Goal: Book appointment/travel/reservation

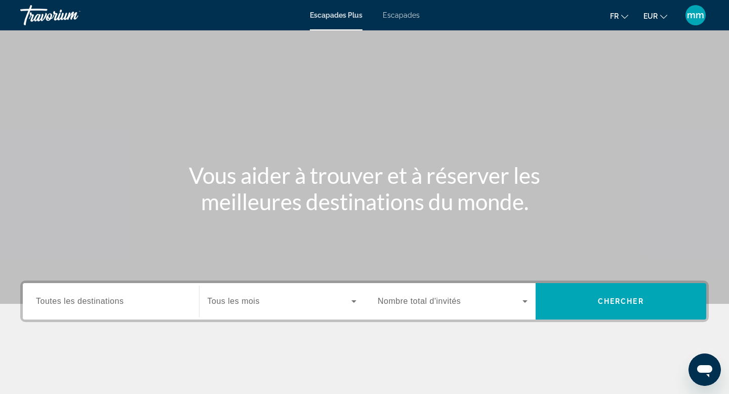
click at [389, 14] on font "Escapades" at bounding box center [401, 15] width 37 height 8
click at [78, 305] on span "Toutes les destinations" at bounding box center [80, 301] width 88 height 9
click at [78, 305] on input "Destination Toutes les destinations" at bounding box center [111, 302] width 150 height 12
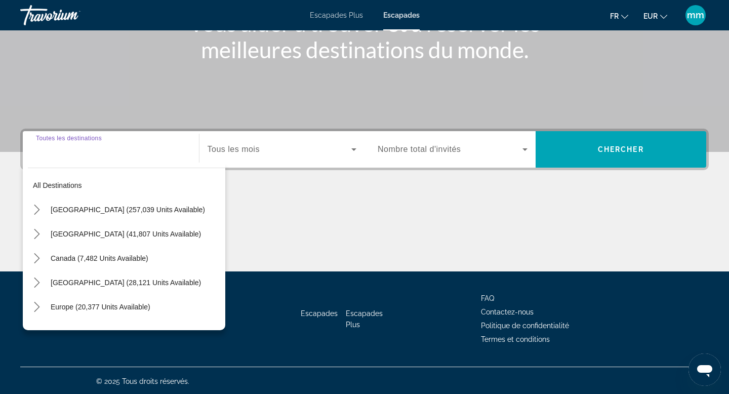
scroll to position [153, 0]
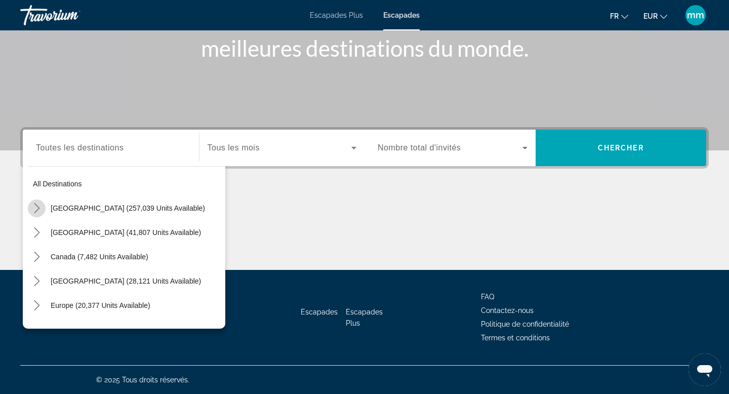
click at [38, 205] on icon "Toggle United States (257,039 units available) submenu" at bounding box center [37, 208] width 10 height 10
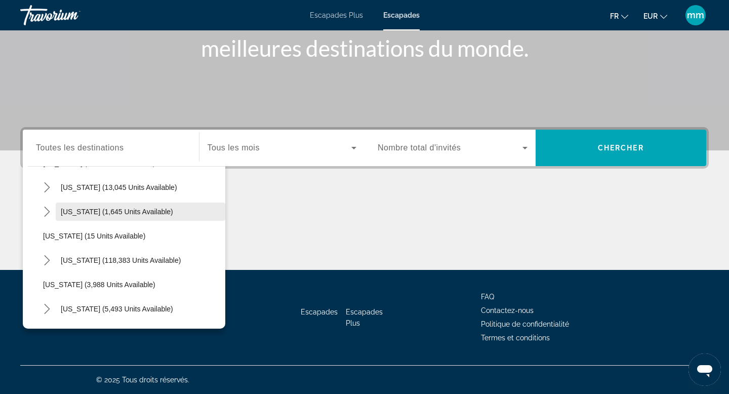
scroll to position [106, 0]
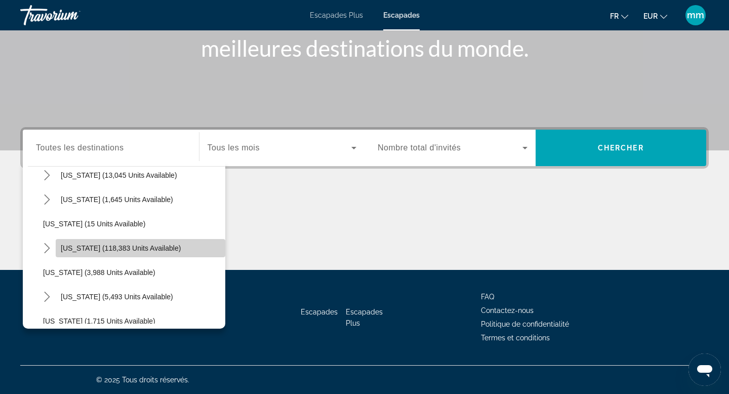
click at [84, 250] on span "[US_STATE] (118,383 units available)" at bounding box center [121, 248] width 120 height 8
type input "**********"
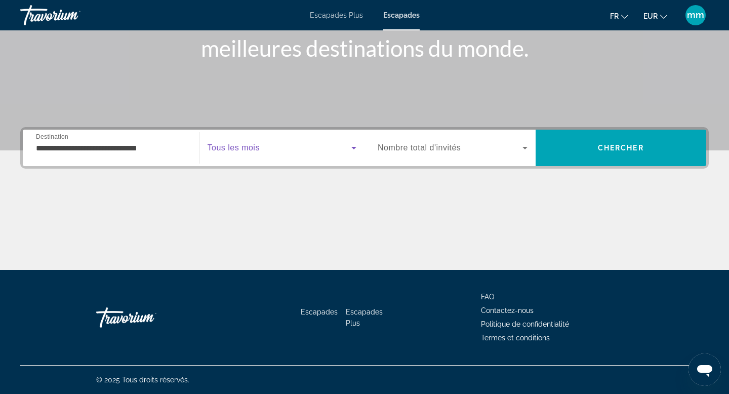
click at [348, 152] on icon "Search widget" at bounding box center [354, 148] width 12 height 12
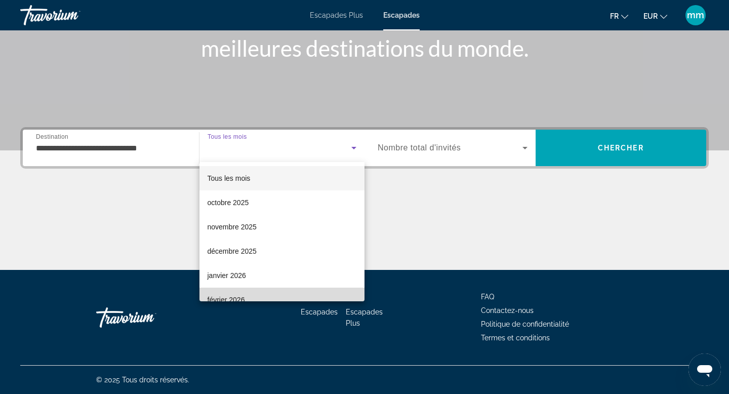
click at [234, 298] on font "février 2026" at bounding box center [226, 300] width 37 height 8
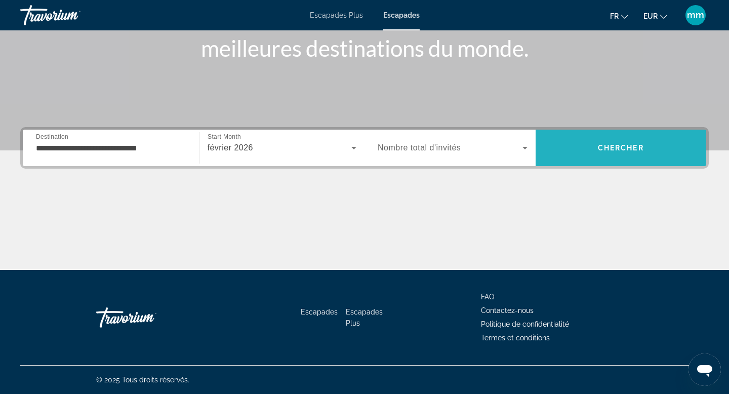
click at [617, 138] on span "Search" at bounding box center [621, 148] width 171 height 24
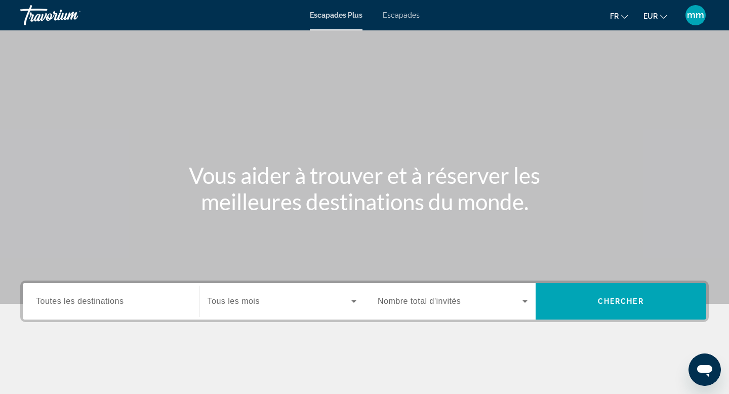
click at [403, 15] on font "Escapades" at bounding box center [401, 15] width 37 height 8
click at [91, 308] on div "Search widget" at bounding box center [111, 301] width 150 height 29
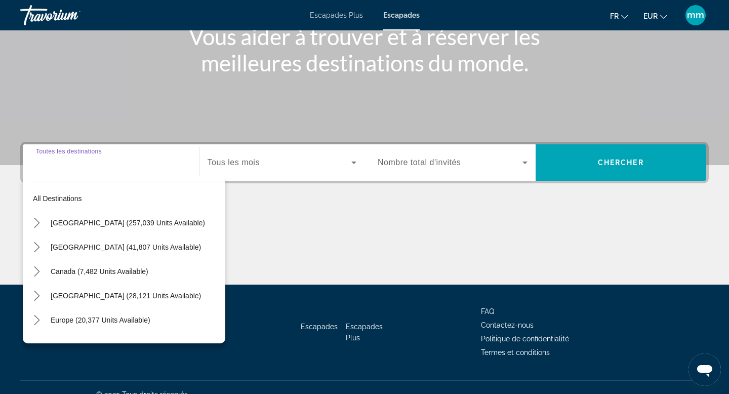
scroll to position [153, 0]
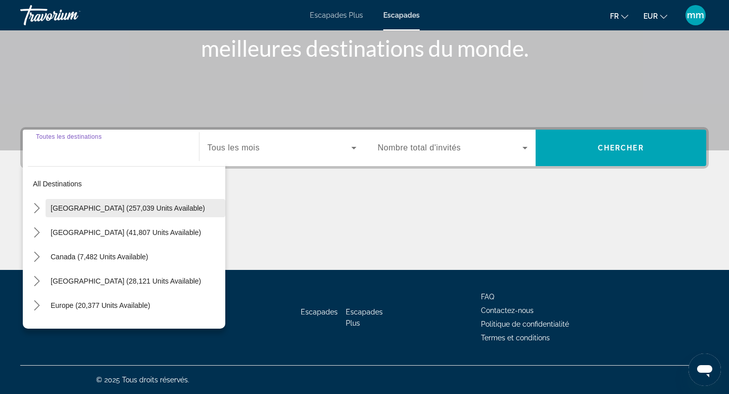
click at [67, 204] on span "[GEOGRAPHIC_DATA] (257,039 units available)" at bounding box center [128, 208] width 154 height 8
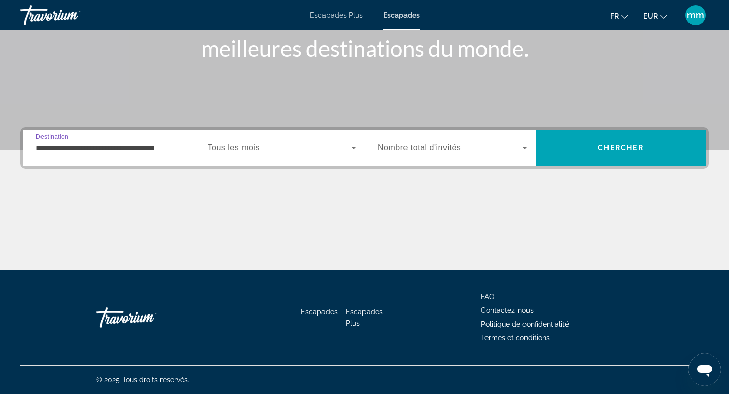
click at [69, 149] on input "**********" at bounding box center [111, 148] width 150 height 12
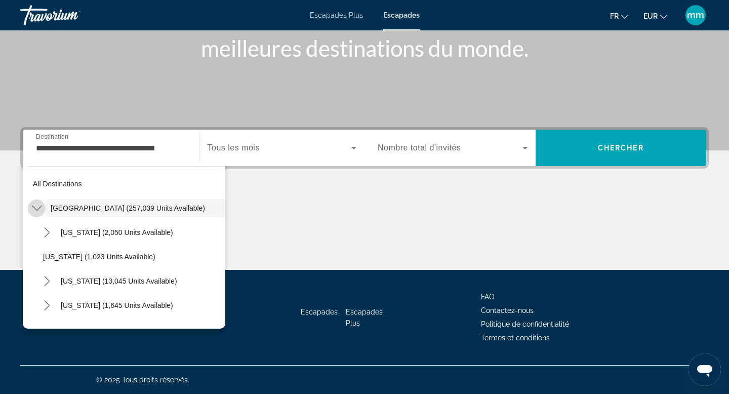
click at [34, 208] on icon "Toggle United States (257,039 units available) submenu" at bounding box center [36, 209] width 10 height 6
click at [34, 208] on icon "Toggle United States (257,039 units available) submenu" at bounding box center [37, 208] width 10 height 10
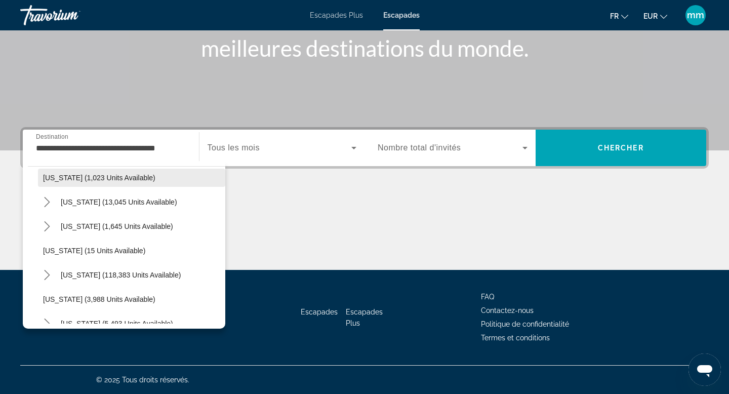
scroll to position [83, 0]
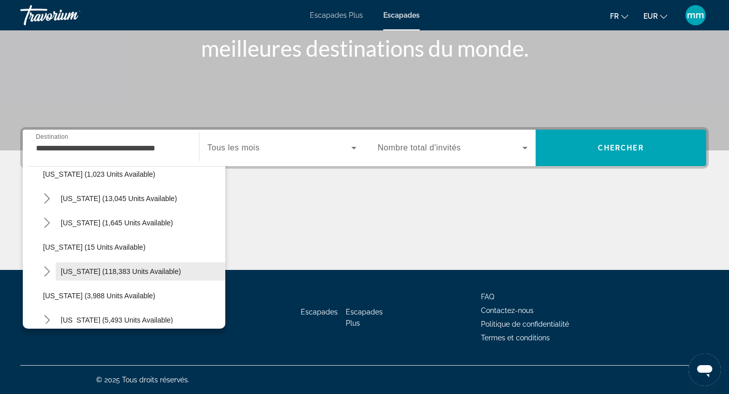
click at [82, 269] on span "[US_STATE] (118,383 units available)" at bounding box center [121, 271] width 120 height 8
type input "**********"
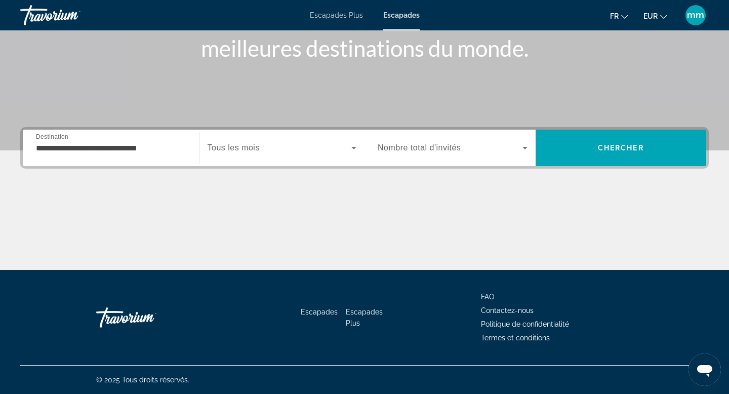
click at [285, 157] on div "Search widget" at bounding box center [282, 148] width 149 height 28
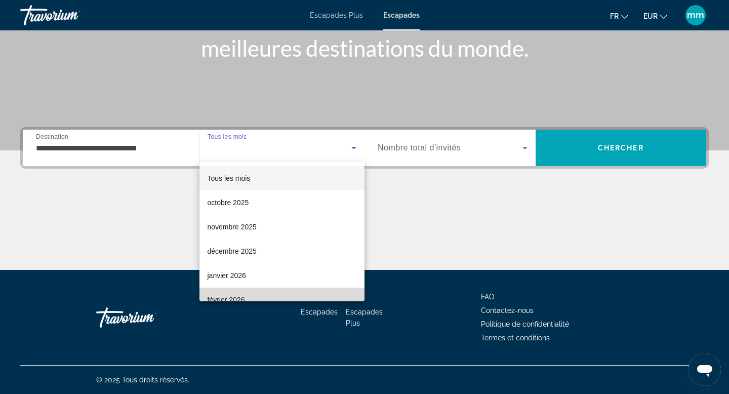
click at [253, 301] on mat-option "février 2026" at bounding box center [282, 300] width 166 height 24
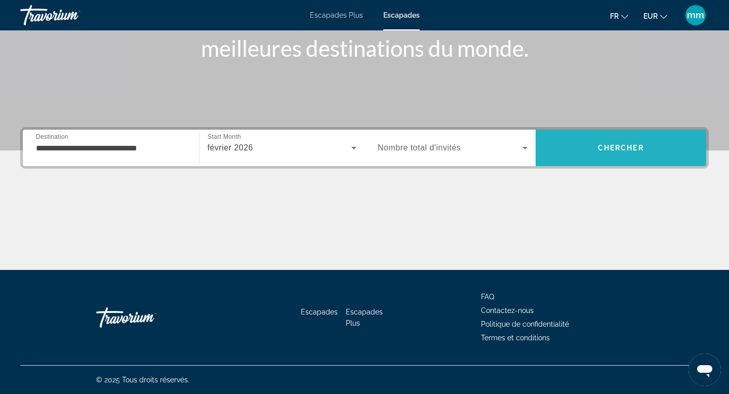
click at [595, 144] on span "Search" at bounding box center [621, 148] width 171 height 24
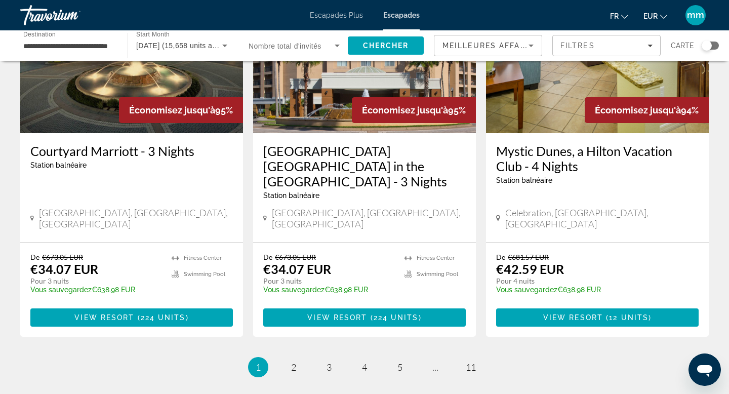
scroll to position [1305, 0]
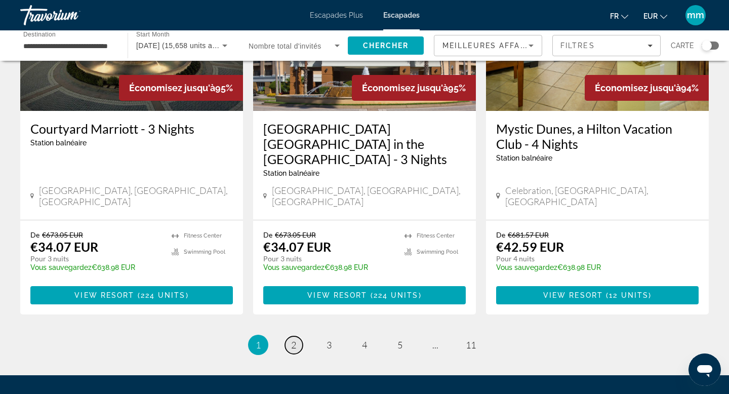
click at [296, 336] on link "page 2" at bounding box center [294, 345] width 18 height 18
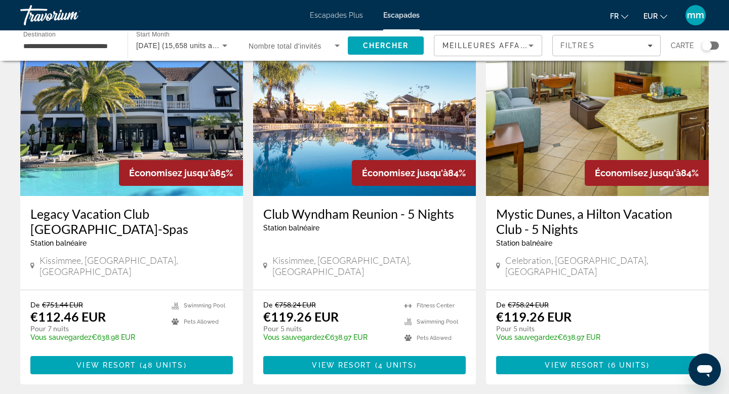
scroll to position [1320, 0]
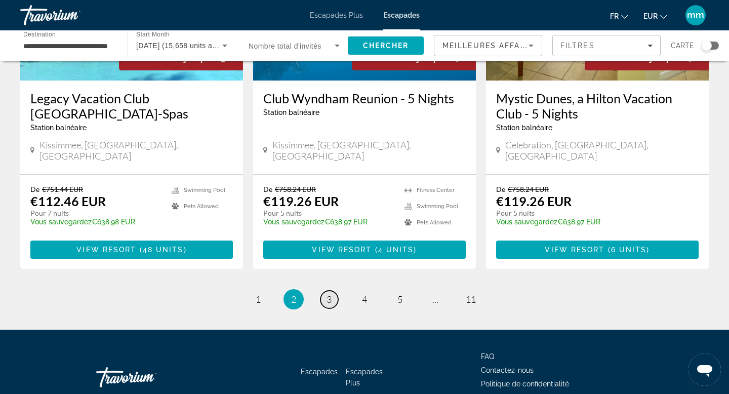
click at [332, 291] on link "page 3" at bounding box center [329, 300] width 18 height 18
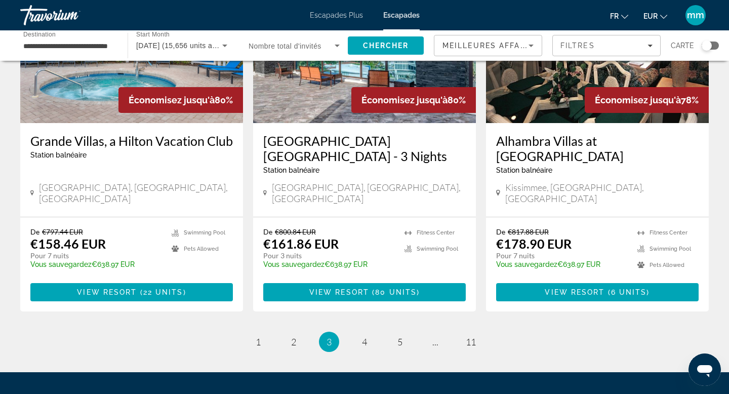
scroll to position [1305, 0]
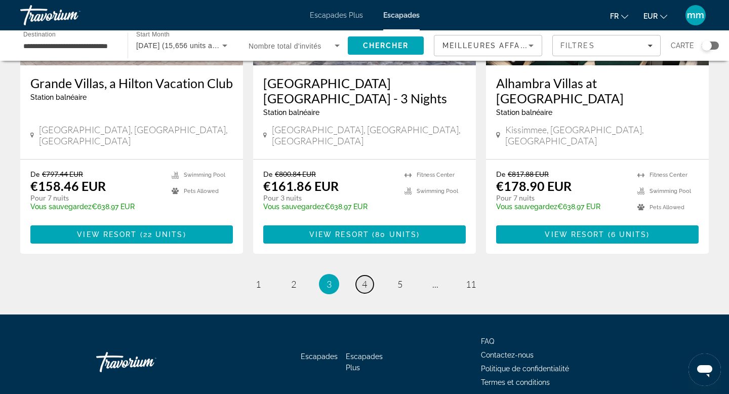
click at [369, 275] on link "page 4" at bounding box center [365, 284] width 18 height 18
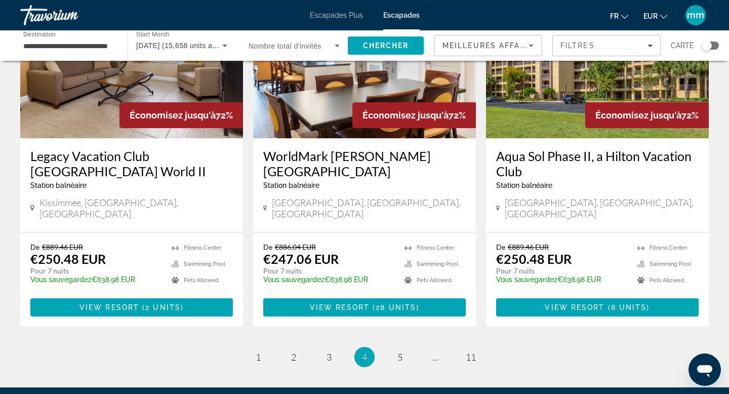
scroll to position [1293, 0]
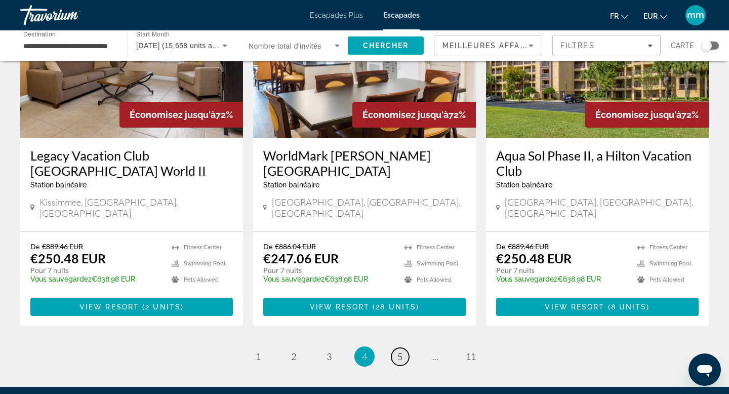
click at [395, 348] on link "page 5" at bounding box center [400, 357] width 18 height 18
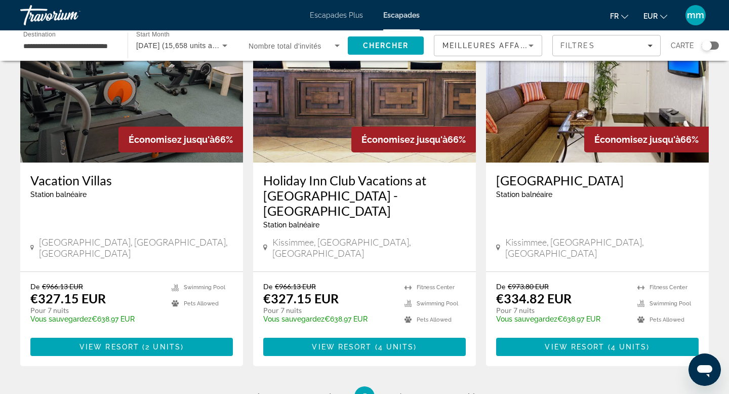
scroll to position [1317, 0]
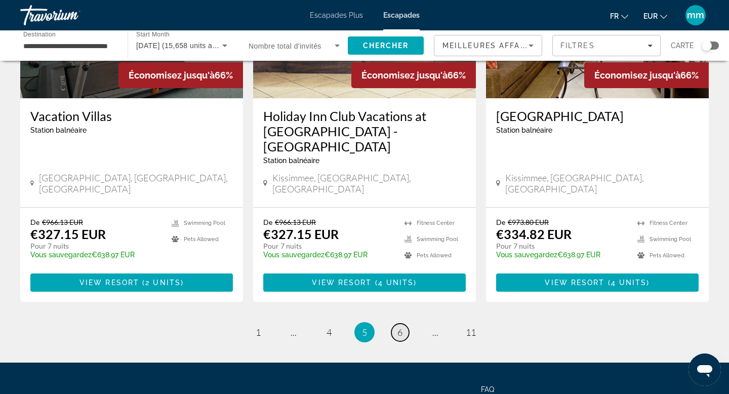
click at [402, 327] on span "6" at bounding box center [399, 332] width 5 height 11
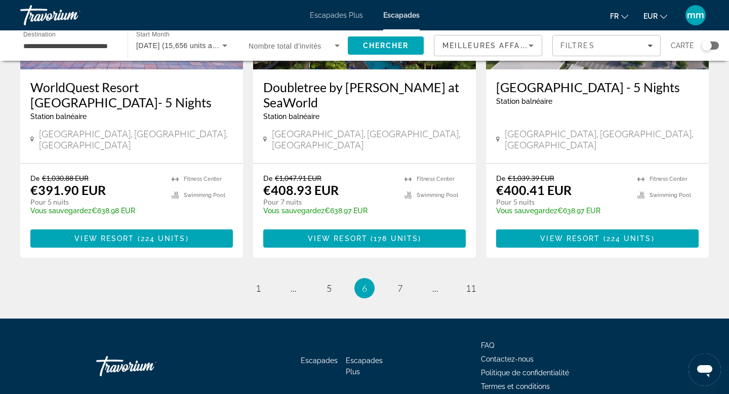
scroll to position [1304, 0]
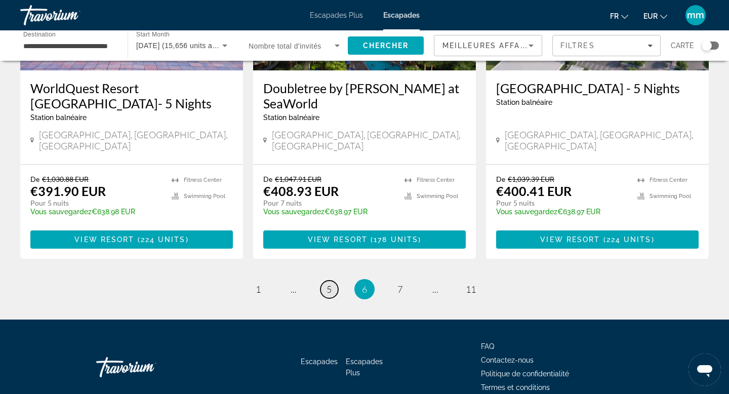
click at [328, 284] on span "5" at bounding box center [329, 289] width 5 height 11
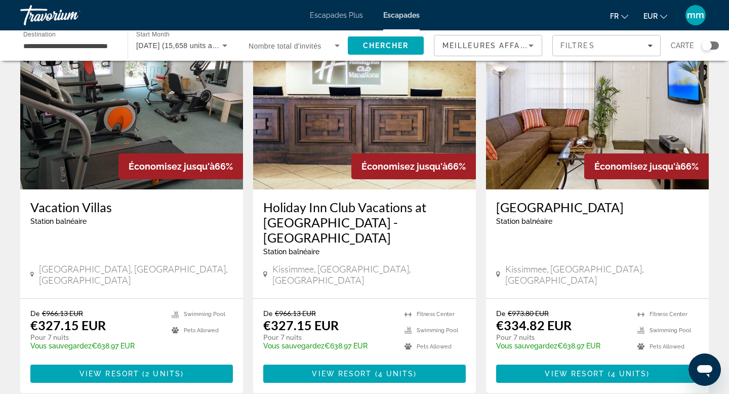
scroll to position [1272, 0]
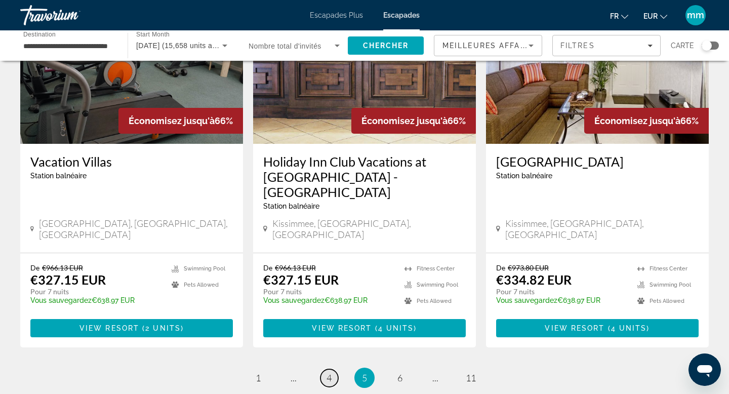
click at [329, 369] on link "page 4" at bounding box center [329, 378] width 18 height 18
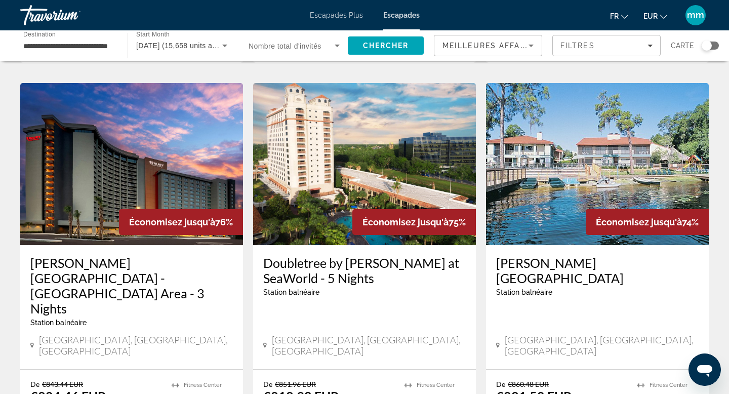
scroll to position [400, 0]
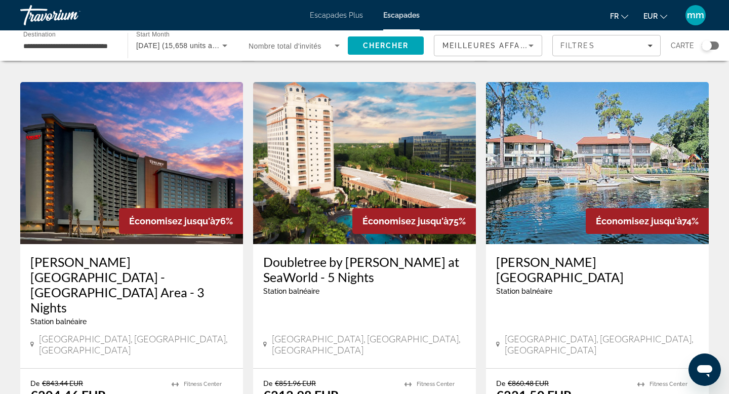
click at [351, 136] on img "Contenu principal" at bounding box center [364, 163] width 223 height 162
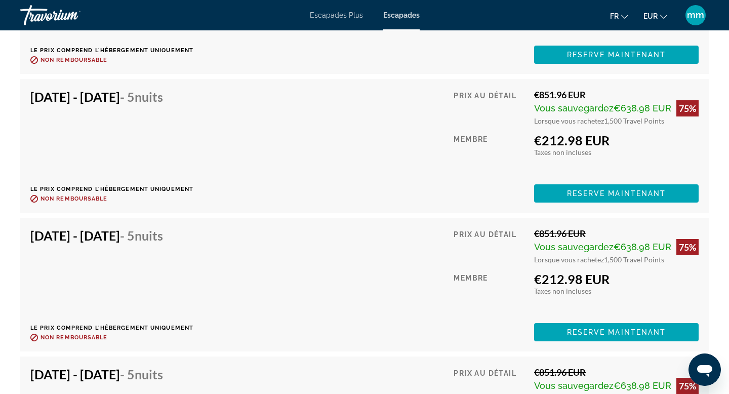
scroll to position [6066, 0]
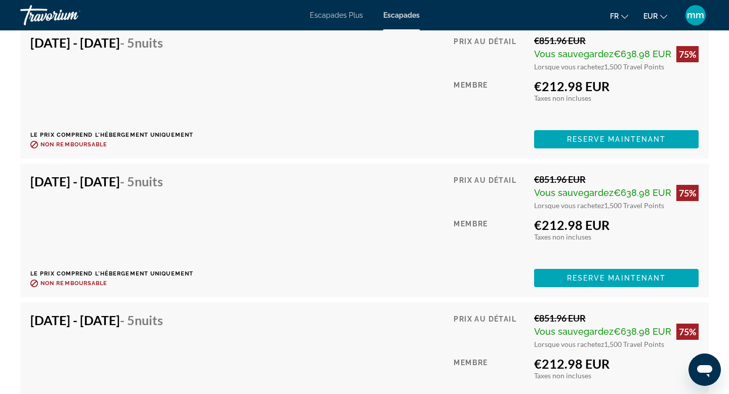
click at [382, 93] on div "[DATE] - [DATE] - 5 nuits Le prix comprend l'hébergement uniquement Remboursabl…" at bounding box center [364, 91] width 668 height 113
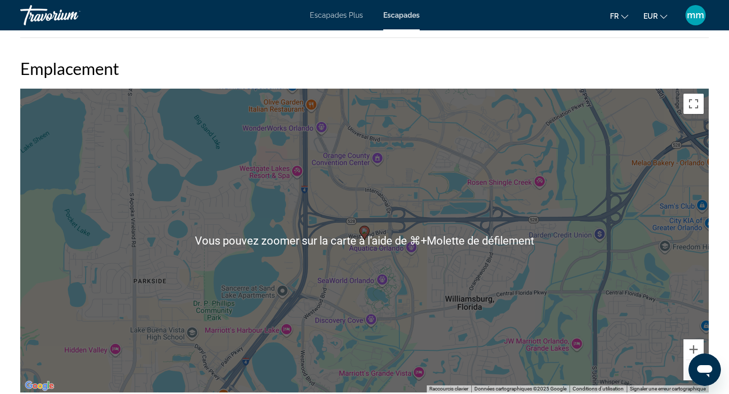
scroll to position [1091, 0]
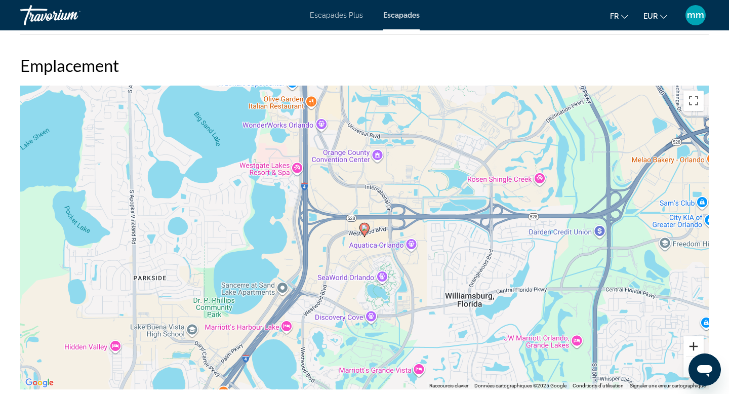
click at [694, 340] on button "Zoom avant" at bounding box center [693, 346] width 20 height 20
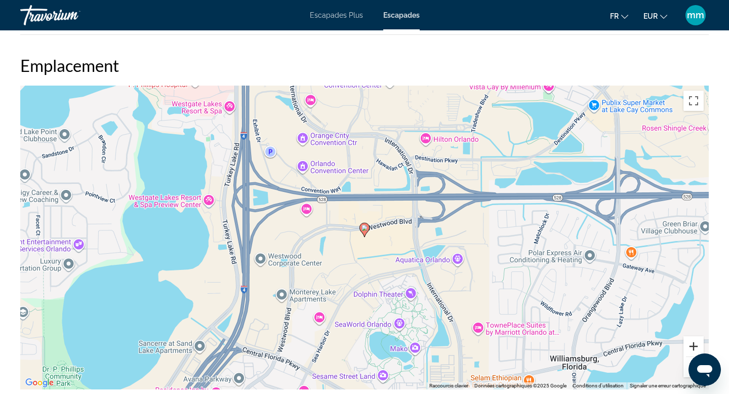
click at [694, 340] on button "Zoom avant" at bounding box center [693, 346] width 20 height 20
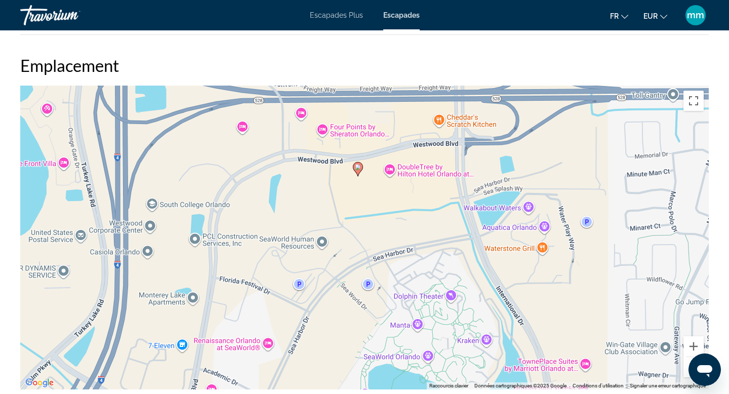
drag, startPoint x: 571, startPoint y: 338, endPoint x: 564, endPoint y: 275, distance: 63.1
click at [564, 275] on div "Pour activer le glissement avec le clavier, appuyez sur Alt+Entrée. Une fois ce…" at bounding box center [364, 238] width 689 height 304
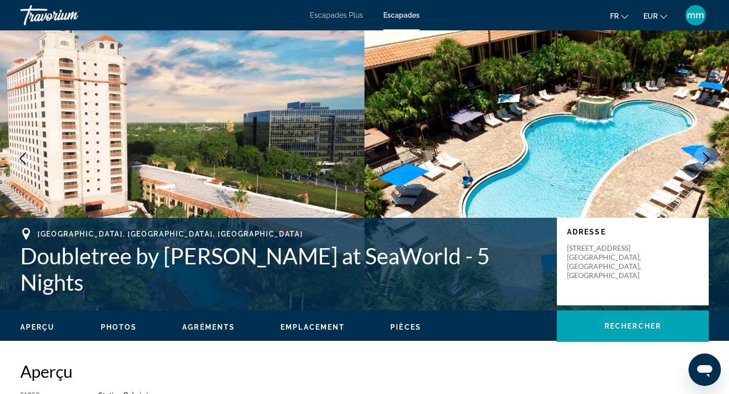
scroll to position [0, 0]
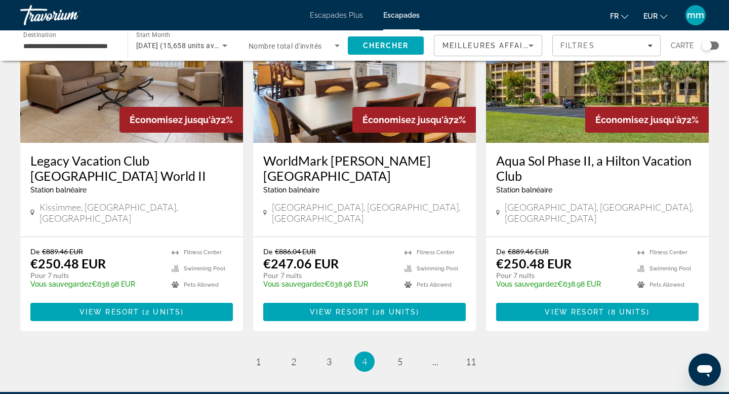
scroll to position [1305, 0]
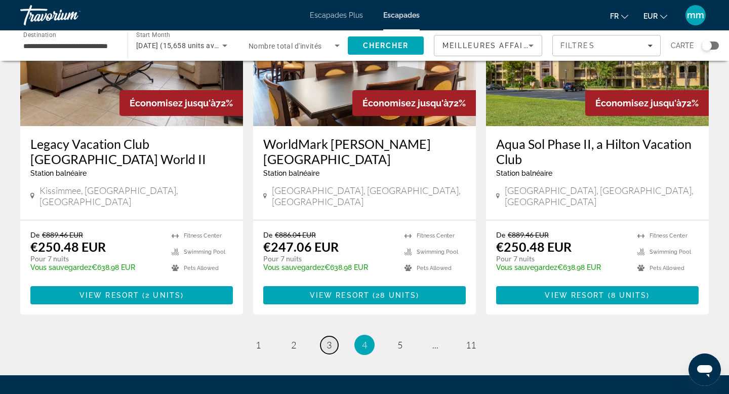
click at [328, 339] on span "3" at bounding box center [329, 344] width 5 height 11
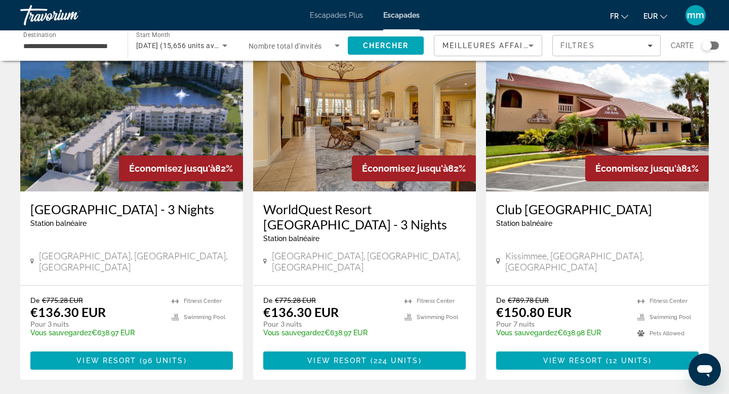
scroll to position [810, 0]
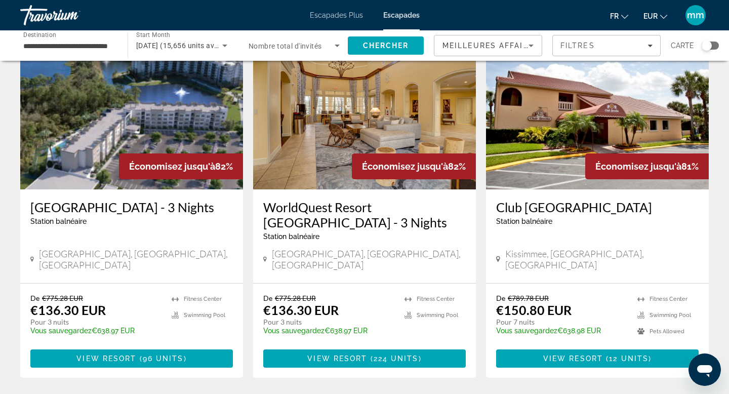
click at [336, 128] on img "Contenu principal" at bounding box center [364, 108] width 223 height 162
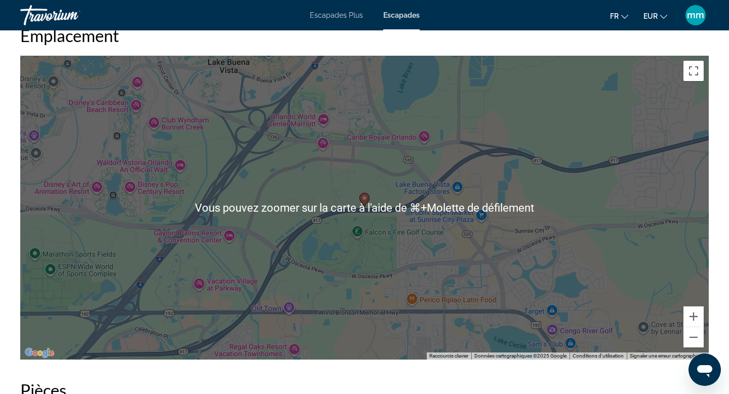
scroll to position [1141, 0]
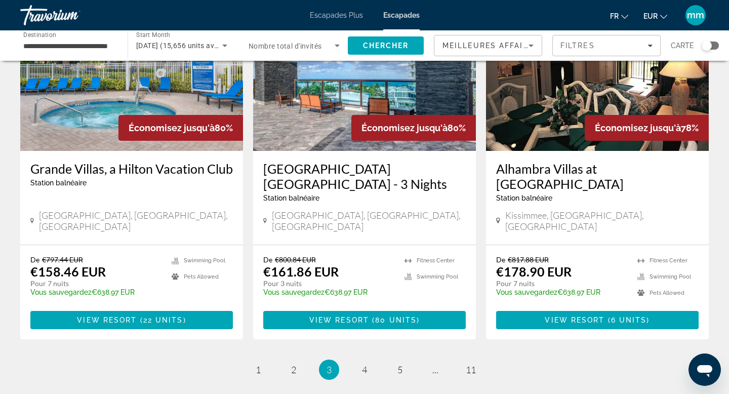
scroll to position [1222, 0]
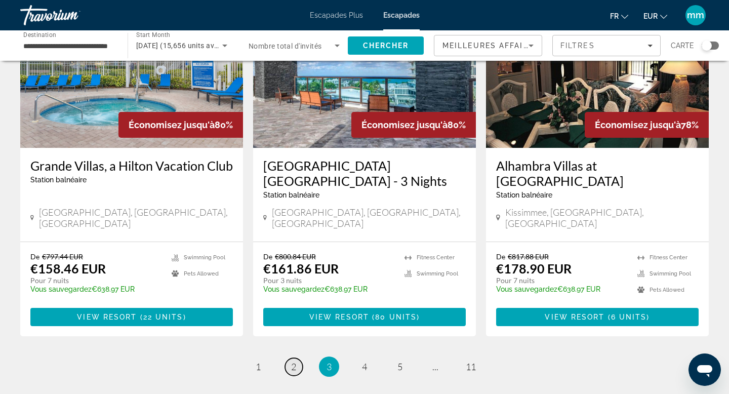
click at [294, 361] on span "2" at bounding box center [293, 366] width 5 height 11
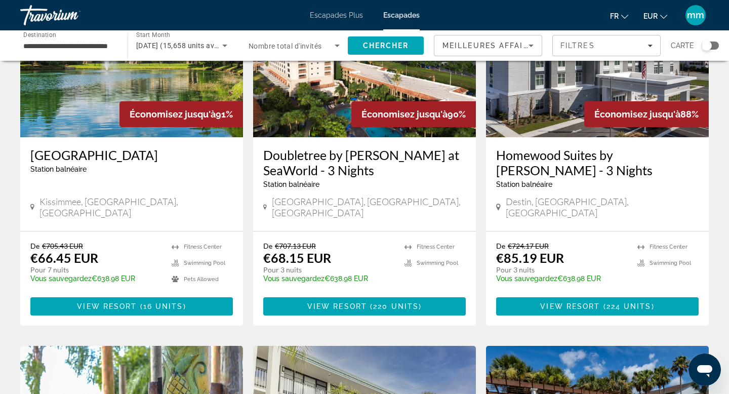
scroll to position [446, 0]
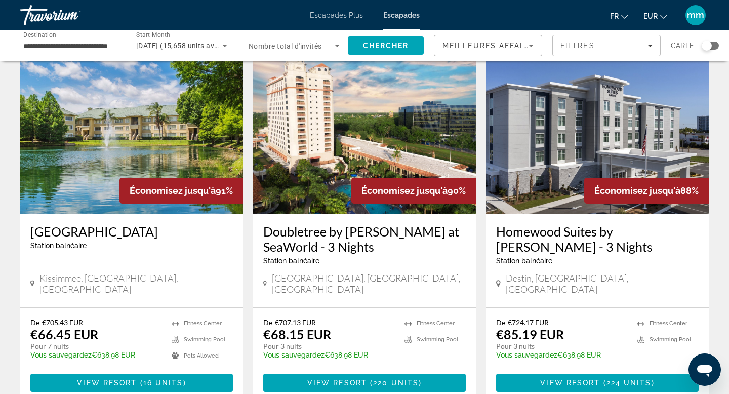
click at [342, 155] on img "Contenu principal" at bounding box center [364, 133] width 223 height 162
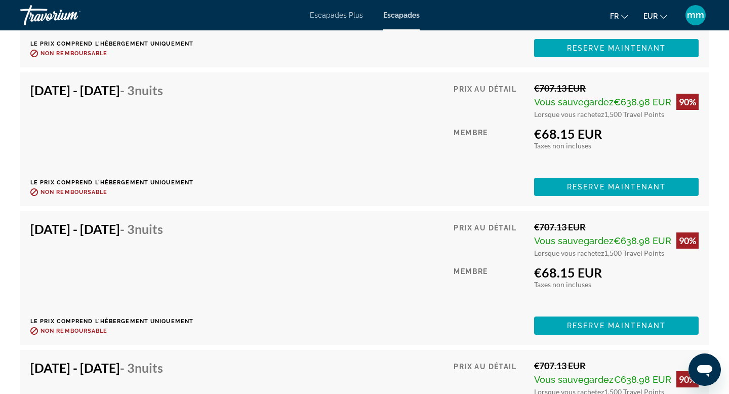
scroll to position [3692, 0]
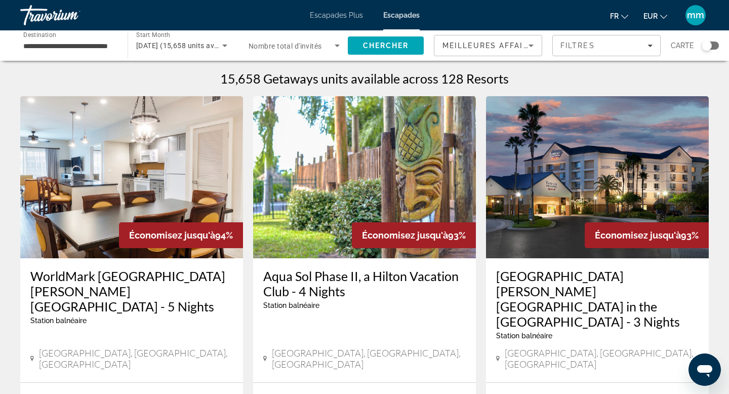
click at [705, 43] on div "Search widget" at bounding box center [707, 46] width 10 height 10
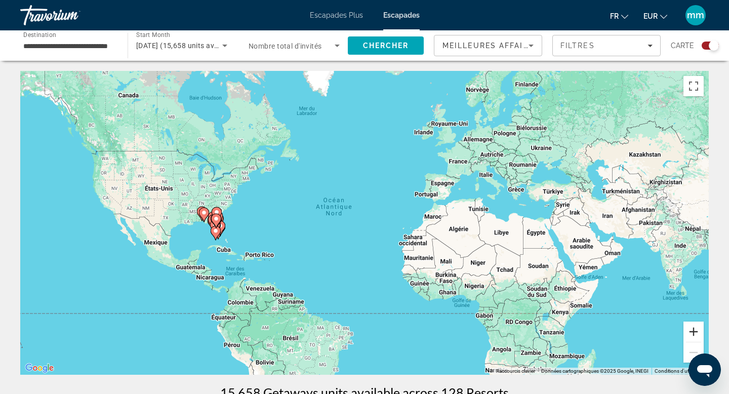
click at [691, 333] on button "Zoom avant" at bounding box center [693, 331] width 20 height 20
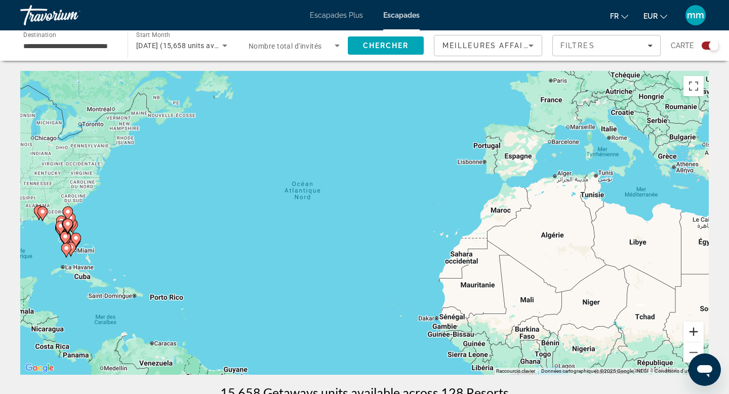
click at [691, 333] on button "Zoom avant" at bounding box center [693, 331] width 20 height 20
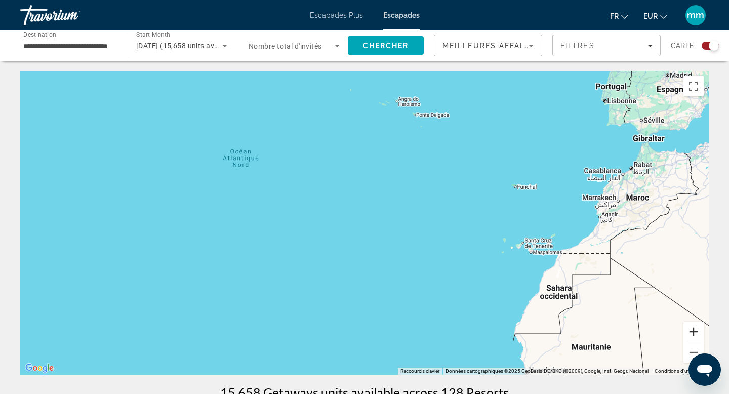
click at [691, 333] on button "Zoom avant" at bounding box center [693, 331] width 20 height 20
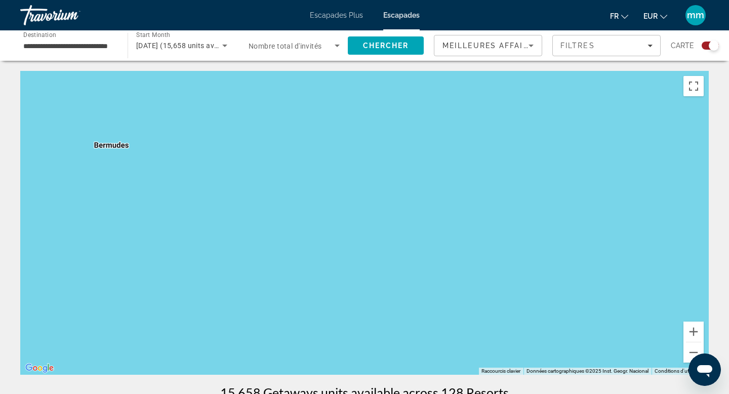
drag, startPoint x: 132, startPoint y: 312, endPoint x: 678, endPoint y: 293, distance: 547.1
click at [680, 294] on div "Contenu principal" at bounding box center [364, 223] width 689 height 304
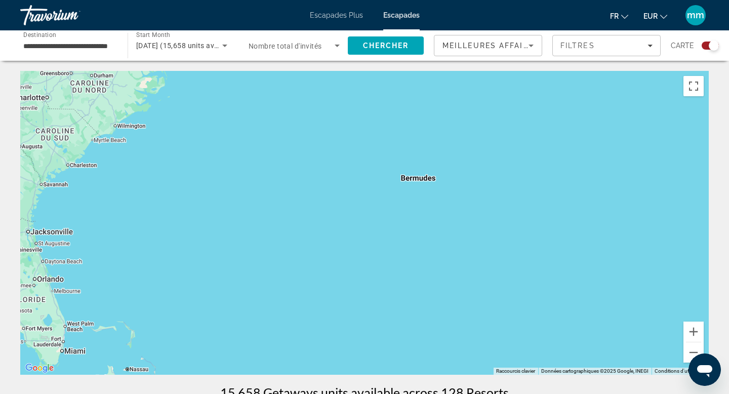
drag, startPoint x: 414, startPoint y: 155, endPoint x: 729, endPoint y: 196, distance: 317.6
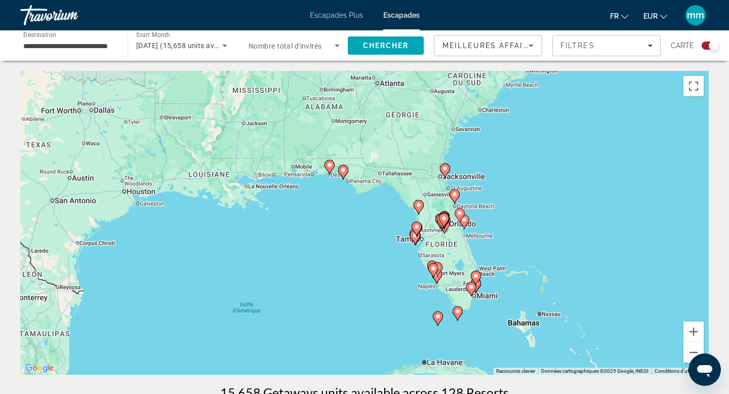
drag, startPoint x: 142, startPoint y: 291, endPoint x: 555, endPoint y: 236, distance: 416.8
click at [555, 236] on div "Pour activer le glissement avec le clavier, appuyez sur Alt+Entrée. Une fois ce…" at bounding box center [364, 223] width 689 height 304
click at [695, 334] on button "Zoom avant" at bounding box center [693, 331] width 20 height 20
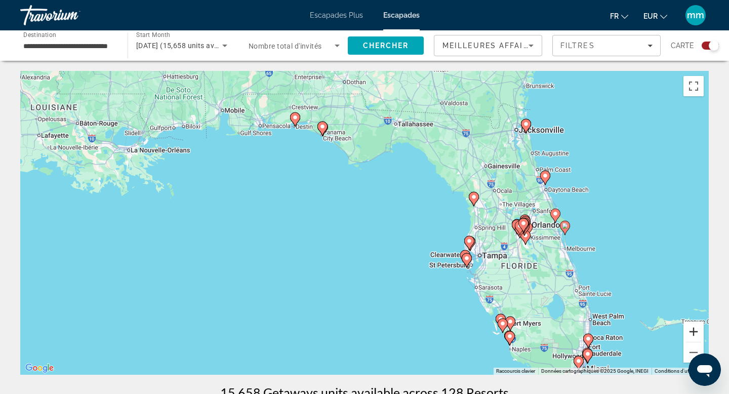
click at [695, 334] on button "Zoom avant" at bounding box center [693, 331] width 20 height 20
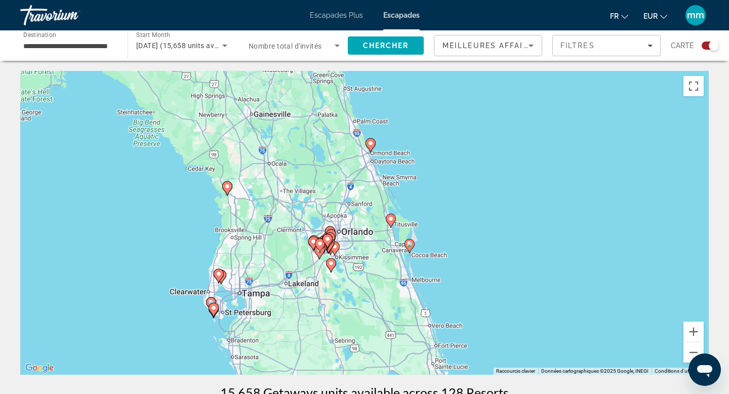
drag, startPoint x: 449, startPoint y: 274, endPoint x: 90, endPoint y: 280, distance: 358.5
click at [90, 280] on div "Pour activer le glissement avec le clavier, appuyez sur Alt+Entrée. Une fois ce…" at bounding box center [364, 223] width 689 height 304
click at [692, 329] on button "Zoom avant" at bounding box center [693, 331] width 20 height 20
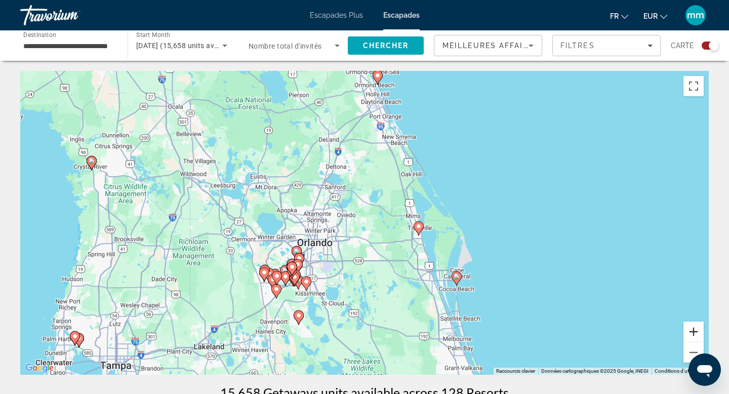
click at [692, 329] on button "Zoom avant" at bounding box center [693, 331] width 20 height 20
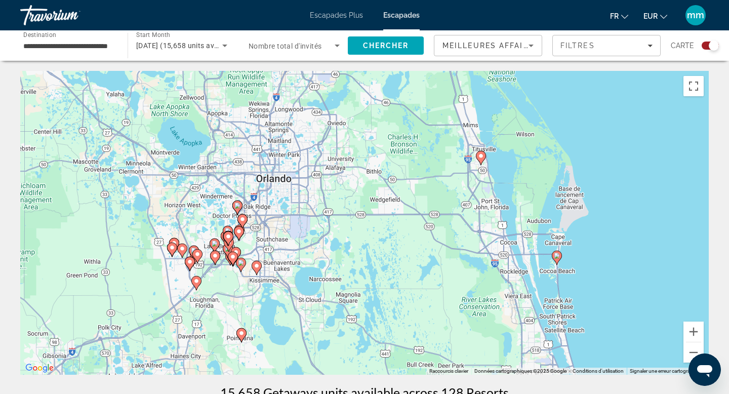
drag, startPoint x: 391, startPoint y: 349, endPoint x: 405, endPoint y: 246, distance: 104.1
click at [405, 246] on div "Pour activer le glissement avec le clavier, appuyez sur Alt+Entrée. Une fois ce…" at bounding box center [364, 223] width 689 height 304
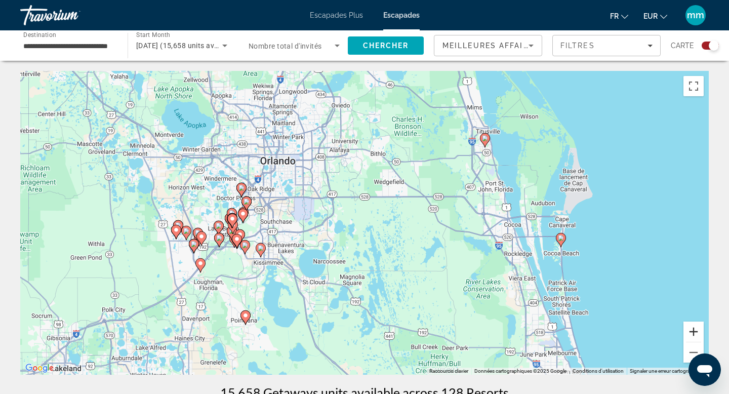
click at [695, 329] on button "Zoom avant" at bounding box center [693, 331] width 20 height 20
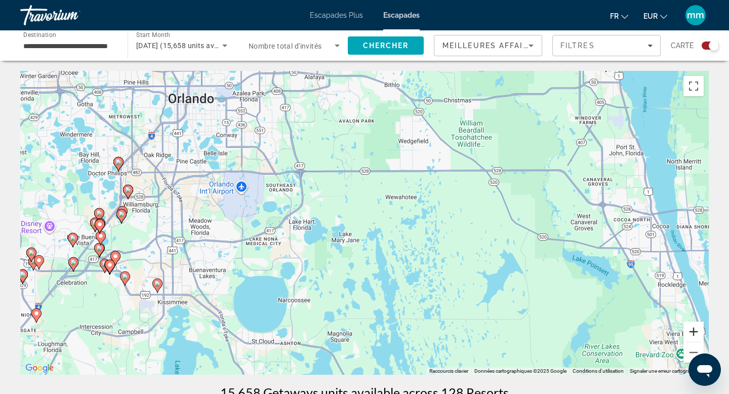
click at [695, 326] on button "Zoom avant" at bounding box center [693, 331] width 20 height 20
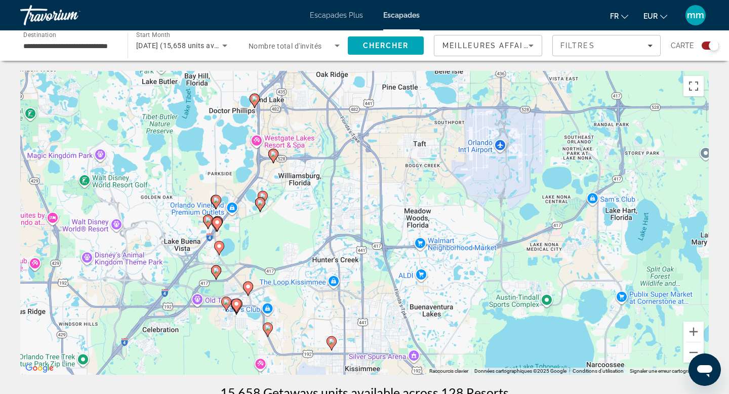
drag, startPoint x: 67, startPoint y: 251, endPoint x: 453, endPoint y: 238, distance: 386.0
click at [453, 238] on div "Pour activer le glissement avec le clavier, appuyez sur Alt+Entrée. Une fois ce…" at bounding box center [364, 223] width 689 height 304
click at [697, 330] on button "Zoom avant" at bounding box center [693, 331] width 20 height 20
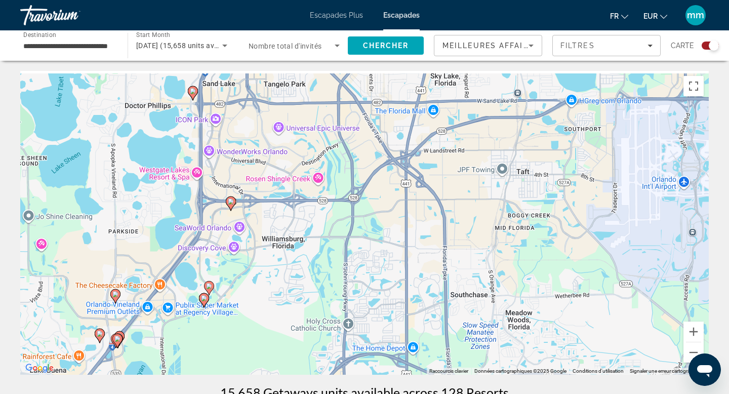
drag, startPoint x: 248, startPoint y: 200, endPoint x: 296, endPoint y: 308, distance: 118.5
click at [297, 309] on div "Pour activer le glissement avec le clavier, appuyez sur Alt+Entrée. Une fois ce…" at bounding box center [364, 223] width 689 height 304
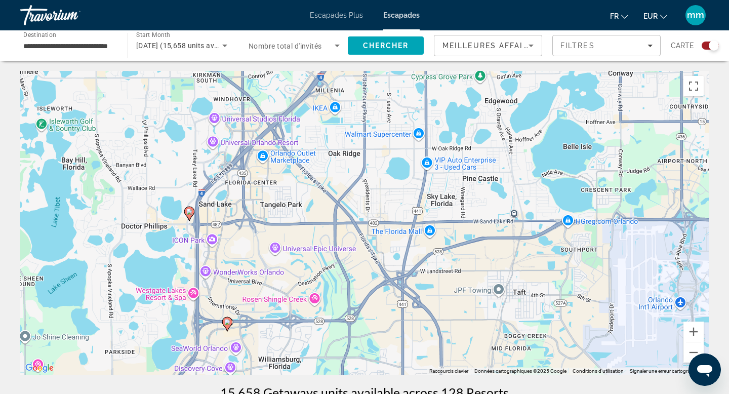
drag, startPoint x: 301, startPoint y: 165, endPoint x: 298, endPoint y: 287, distance: 122.1
click at [298, 287] on div "Pour activer le glissement avec le clavier, appuyez sur Alt+Entrée. Une fois ce…" at bounding box center [364, 223] width 689 height 304
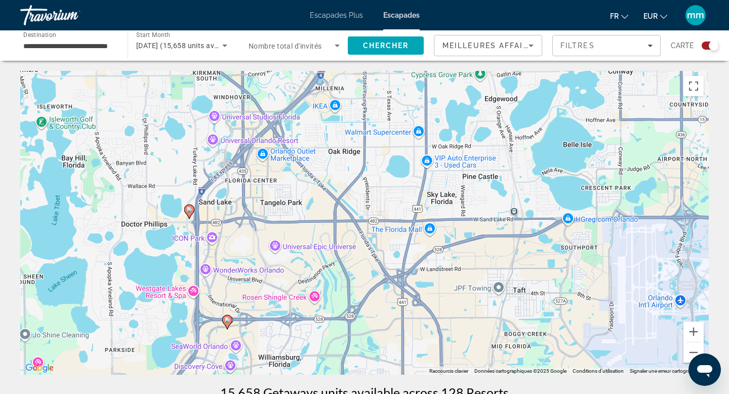
click at [189, 209] on image "Contenu principal" at bounding box center [189, 210] width 6 height 6
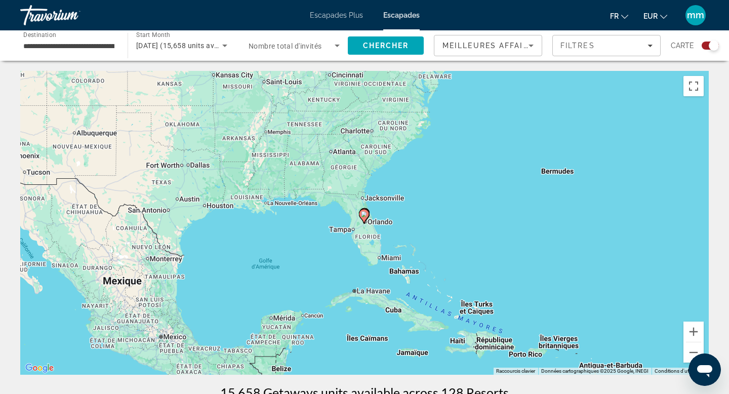
click at [365, 219] on icon "Contenu principal" at bounding box center [363, 216] width 9 height 13
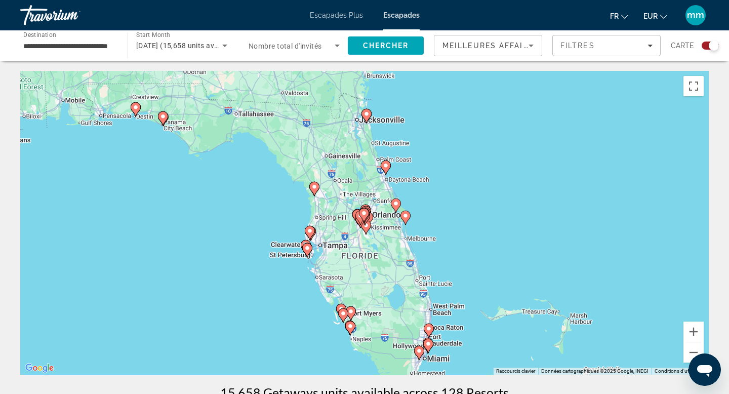
click at [365, 213] on image "Contenu principal" at bounding box center [364, 213] width 6 height 6
type input "**********"
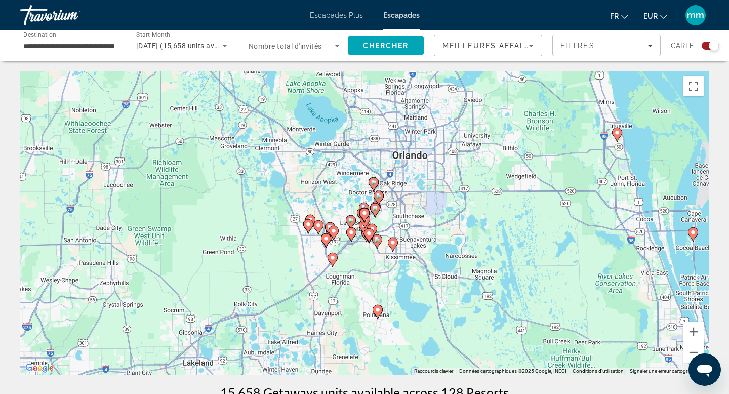
click at [364, 220] on icon "Contenu principal" at bounding box center [364, 215] width 9 height 13
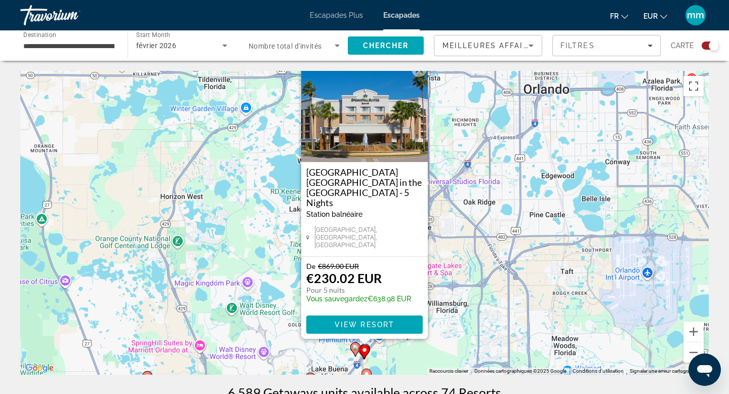
click at [274, 272] on div "Pour activer le glissement avec le clavier, appuyez sur Alt+Entrée. Une fois ce…" at bounding box center [364, 223] width 689 height 304
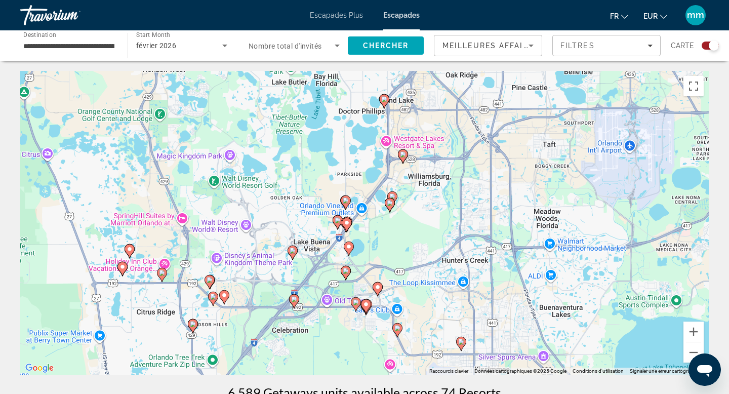
drag, startPoint x: 312, startPoint y: 323, endPoint x: 294, endPoint y: 194, distance: 130.0
click at [294, 194] on div "Pour activer le glissement avec le clavier, appuyez sur Alt+Entrée. Une fois ce…" at bounding box center [364, 223] width 689 height 304
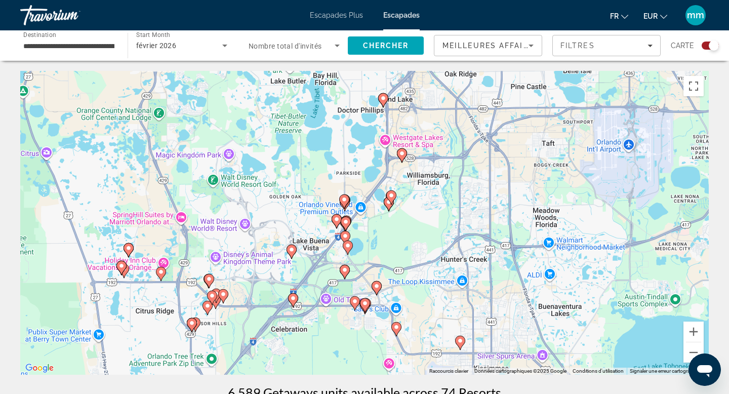
click at [209, 278] on image "Contenu principal" at bounding box center [209, 279] width 6 height 6
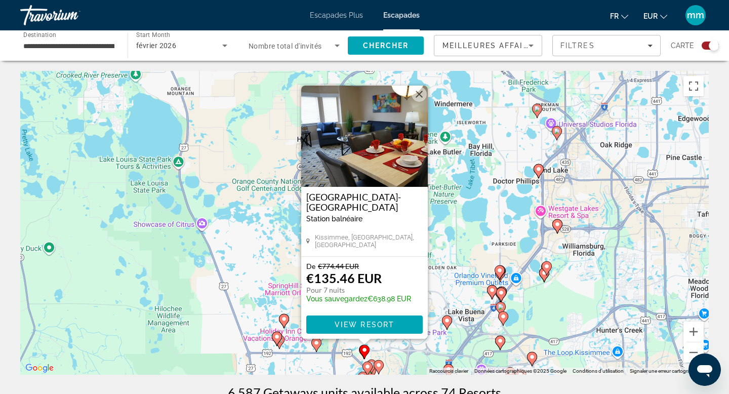
click at [206, 289] on div "Pour activer le glissement avec le clavier, appuyez sur Alt+Entrée. Une fois ce…" at bounding box center [364, 223] width 689 height 304
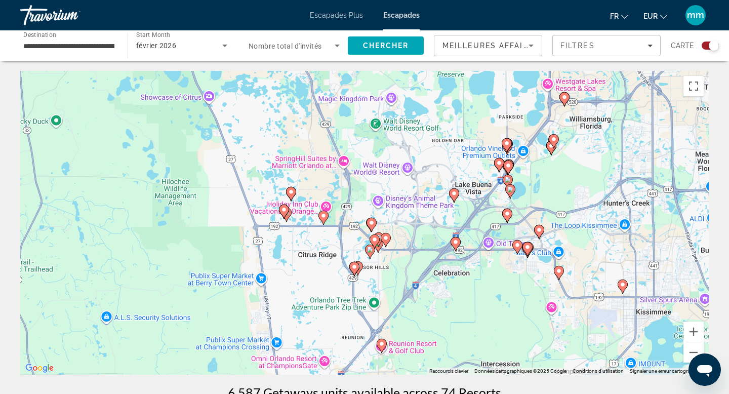
drag, startPoint x: 235, startPoint y: 327, endPoint x: 243, endPoint y: 194, distance: 132.3
click at [243, 194] on div "Pour activer le glissement avec le clavier, appuyez sur Alt+Entrée. Une fois ce…" at bounding box center [364, 223] width 689 height 304
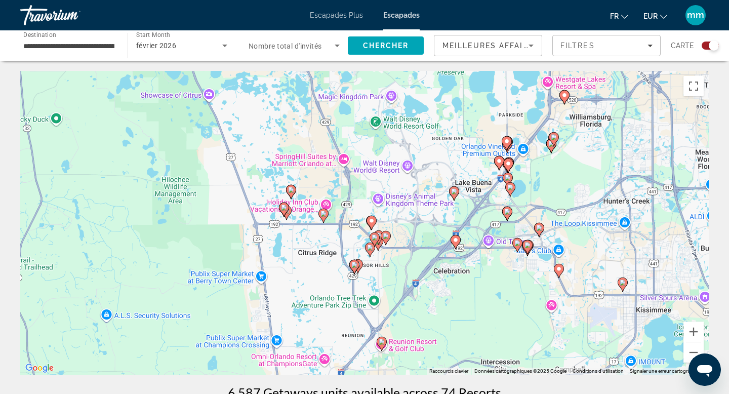
click at [284, 209] on image "Contenu principal" at bounding box center [284, 208] width 6 height 6
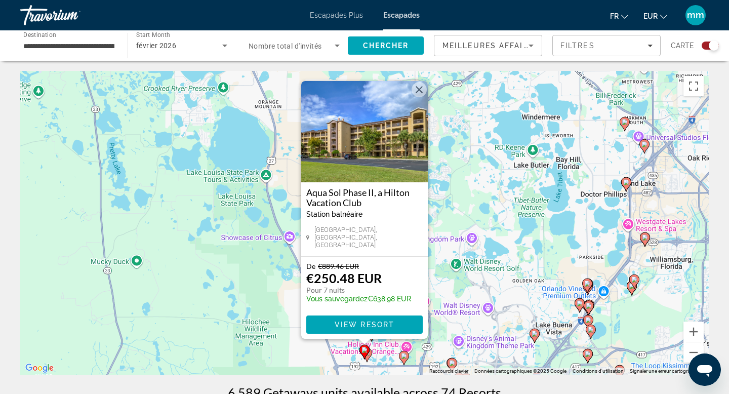
click at [271, 275] on div "Pour activer le glissement avec le clavier, appuyez sur Alt+Entrée. Une fois ce…" at bounding box center [364, 223] width 689 height 304
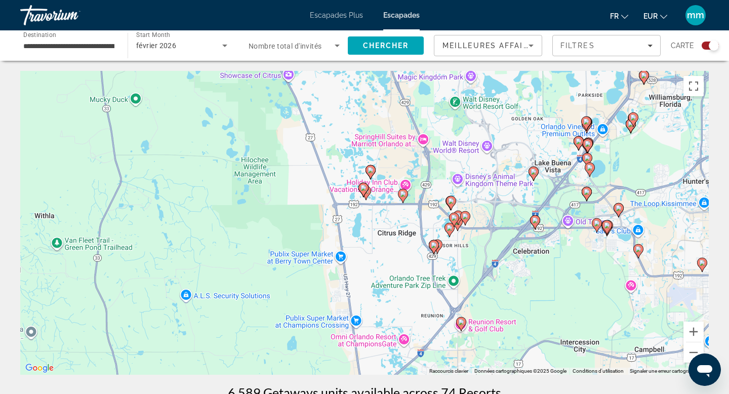
drag, startPoint x: 301, startPoint y: 279, endPoint x: 359, endPoint y: 151, distance: 140.5
click at [359, 152] on div "Pour activer le glissement avec le clavier, appuyez sur Alt+Entrée. Une fois ce…" at bounding box center [364, 223] width 689 height 304
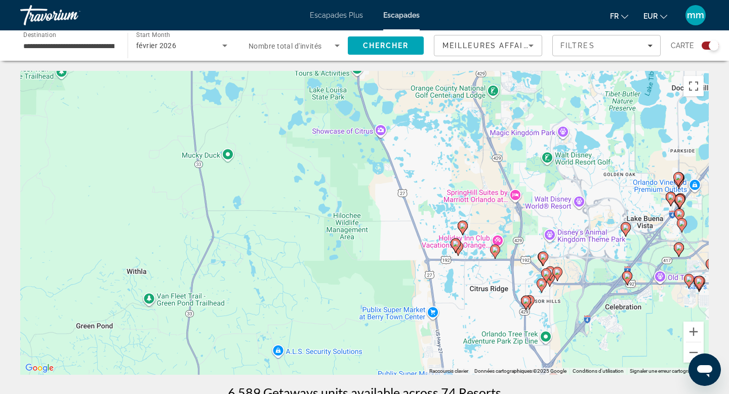
click at [493, 251] on image "Contenu principal" at bounding box center [495, 250] width 6 height 6
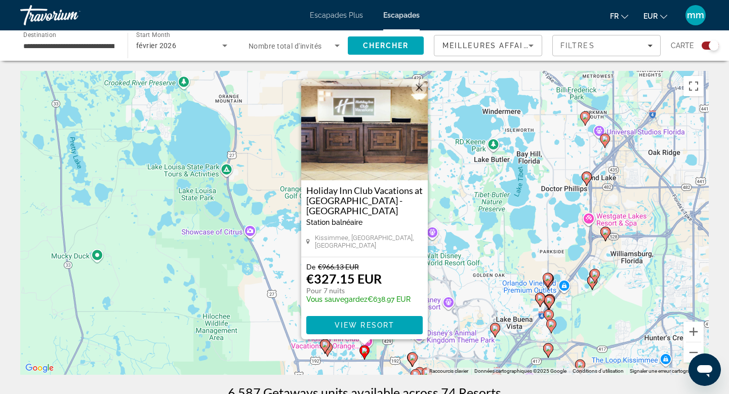
click at [480, 236] on div "Pour activer le glissement avec le clavier, appuyez sur Alt+Entrée. Une fois ce…" at bounding box center [364, 223] width 689 height 304
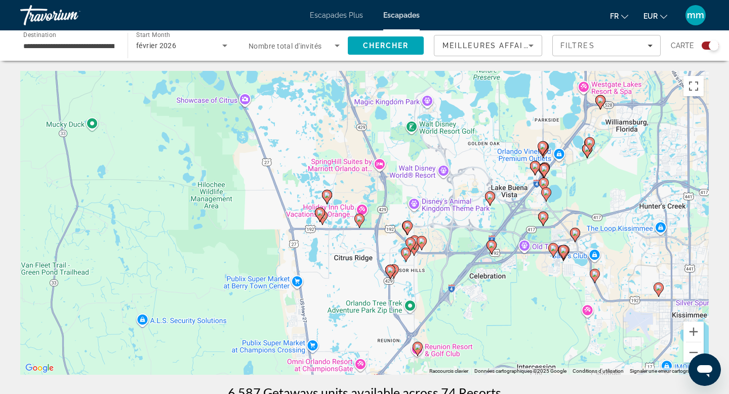
drag, startPoint x: 453, startPoint y: 336, endPoint x: 447, endPoint y: 220, distance: 115.6
click at [448, 220] on div "Pour activer le glissement avec le clavier, appuyez sur Alt+Entrée. Une fois ce…" at bounding box center [364, 223] width 689 height 304
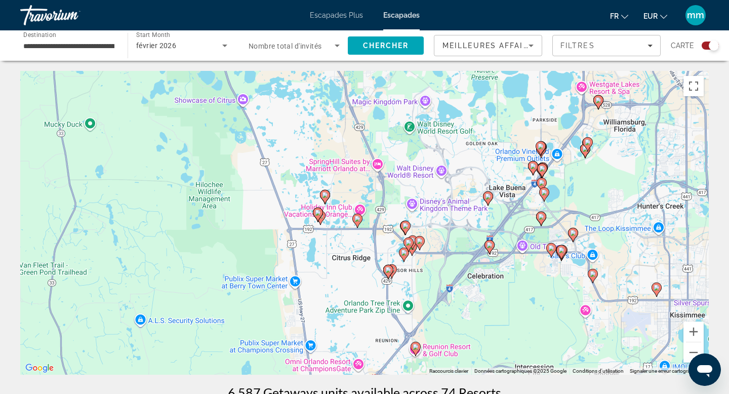
click at [407, 230] on icon "Contenu principal" at bounding box center [405, 227] width 9 height 13
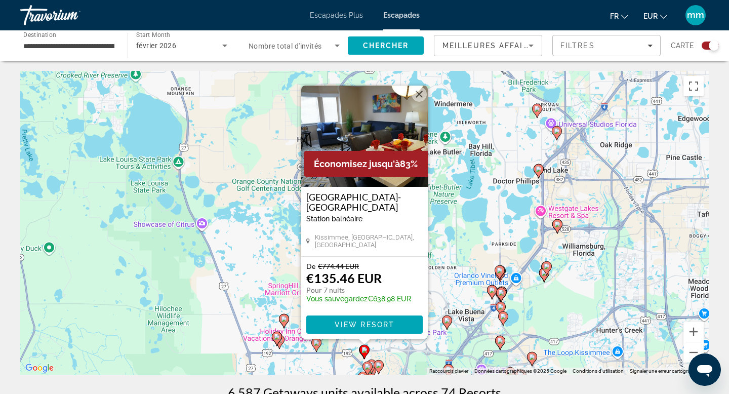
click at [436, 219] on div "Pour activer le glissement avec le clavier, appuyez sur Alt+Entrée. Une fois ce…" at bounding box center [364, 223] width 689 height 304
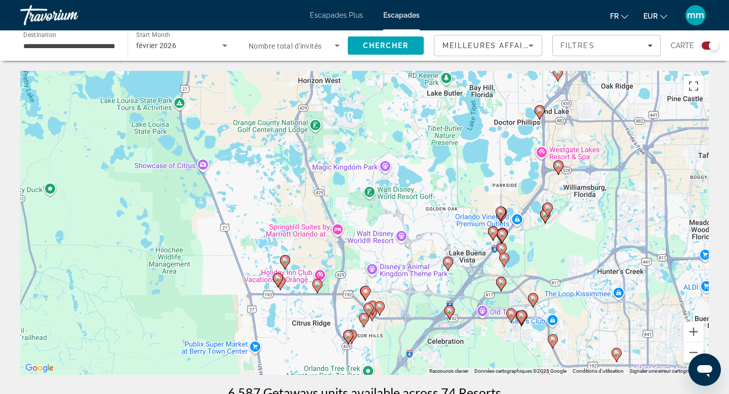
drag, startPoint x: 412, startPoint y: 366, endPoint x: 413, endPoint y: 305, distance: 60.8
click at [413, 305] on div "Pour activer le glissement avec le clavier, appuyez sur Alt+Entrée. Une fois ce…" at bounding box center [364, 223] width 689 height 304
click at [381, 306] on image "Contenu principal" at bounding box center [380, 306] width 6 height 6
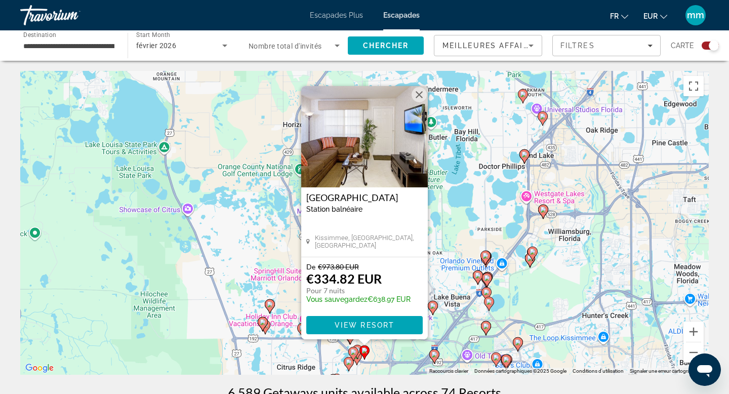
click at [284, 274] on div "Pour activer le glissement avec le clavier, appuyez sur Alt+Entrée. Une fois ce…" at bounding box center [364, 223] width 689 height 304
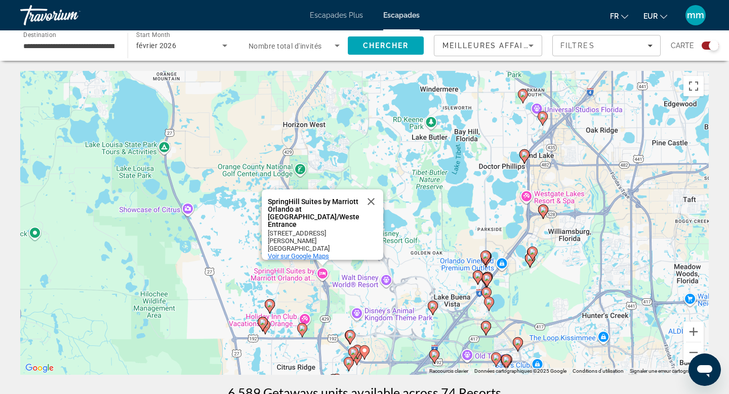
click at [275, 252] on span "Voir sur Google Maps" at bounding box center [298, 256] width 61 height 8
